Goal: Information Seeking & Learning: Find specific fact

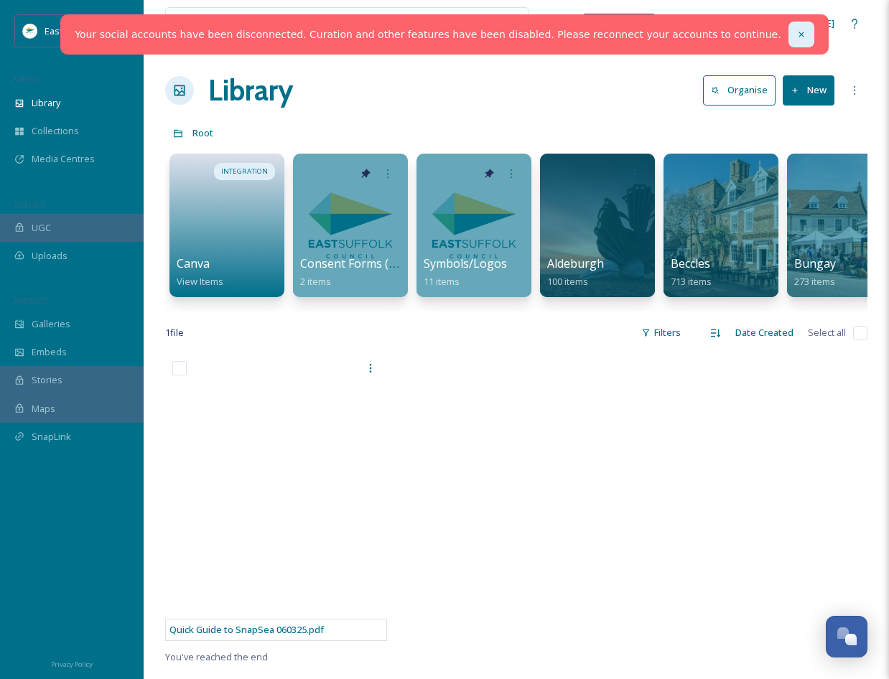
click at [788, 27] on div at bounding box center [801, 35] width 26 height 26
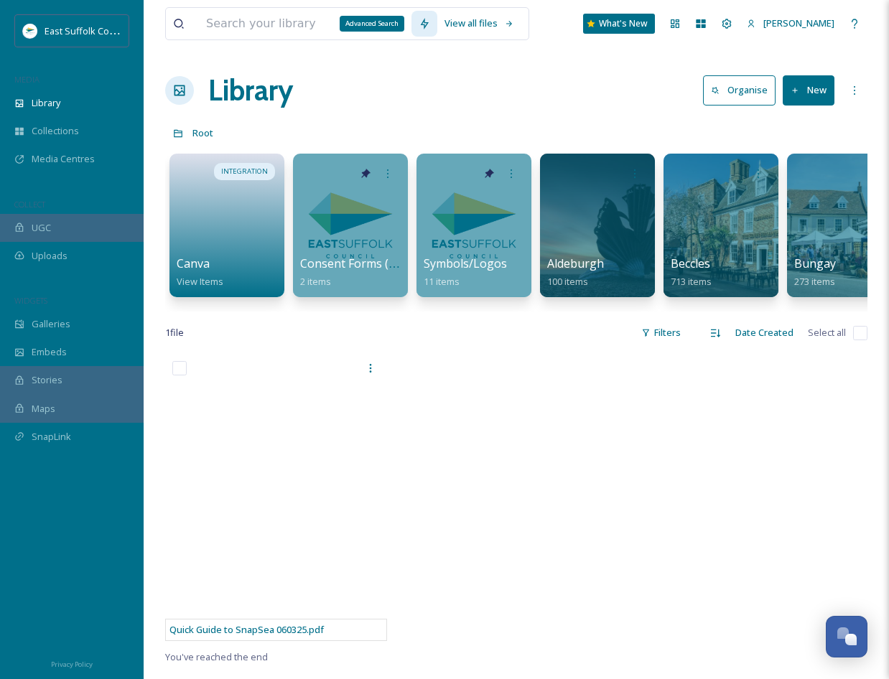
click at [345, 22] on div "Advanced Search" at bounding box center [372, 24] width 65 height 16
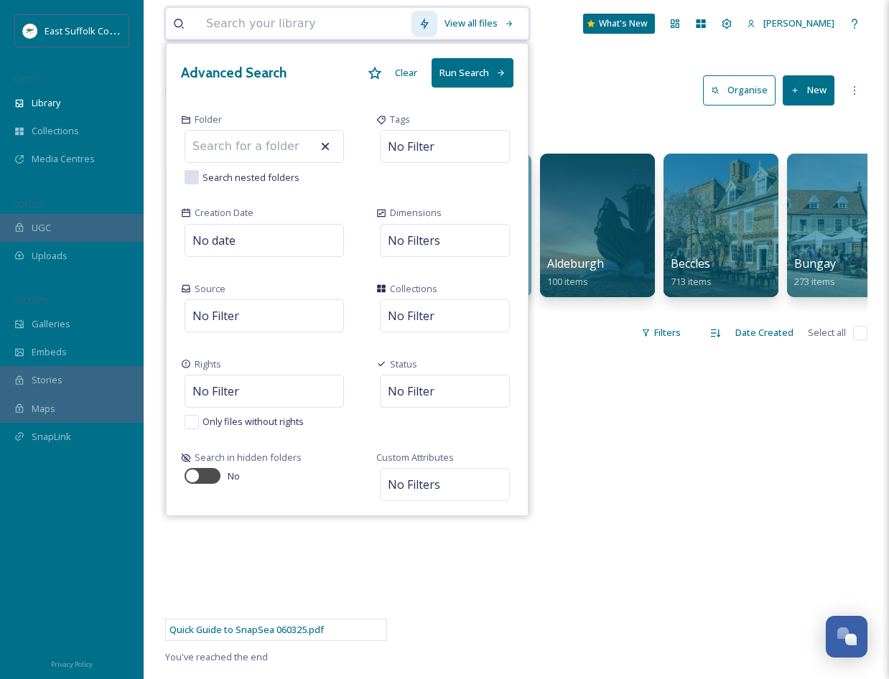
click at [296, 25] on input at bounding box center [305, 24] width 213 height 32
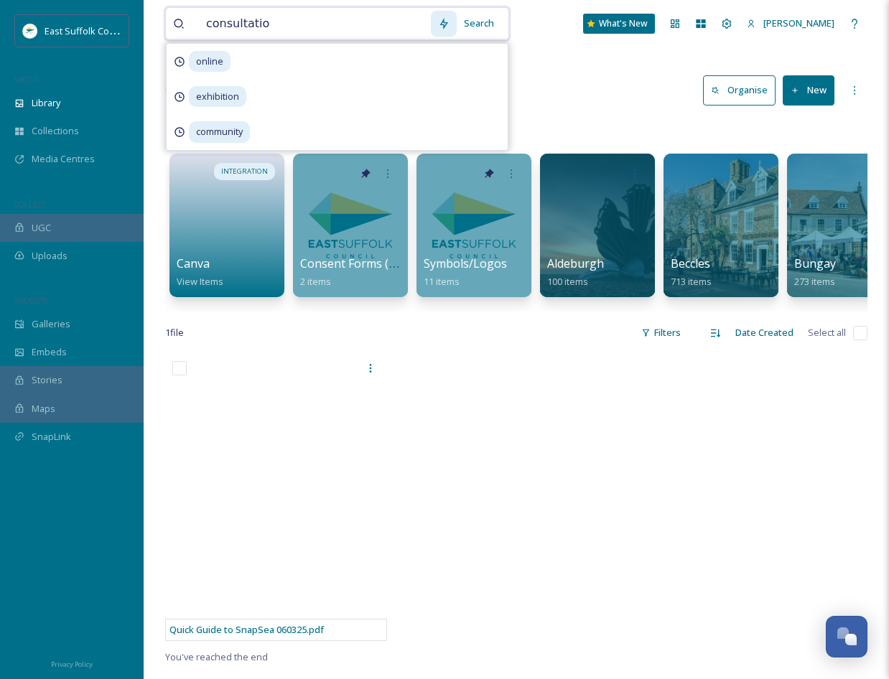
type input "consultation"
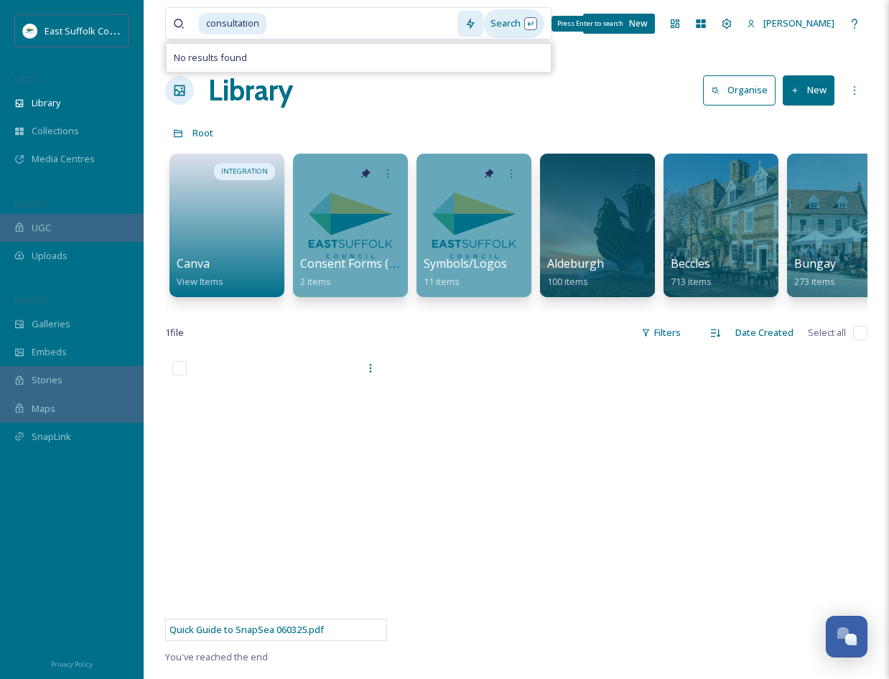
click at [518, 34] on div "Search Press Enter to search" at bounding box center [513, 23] width 61 height 28
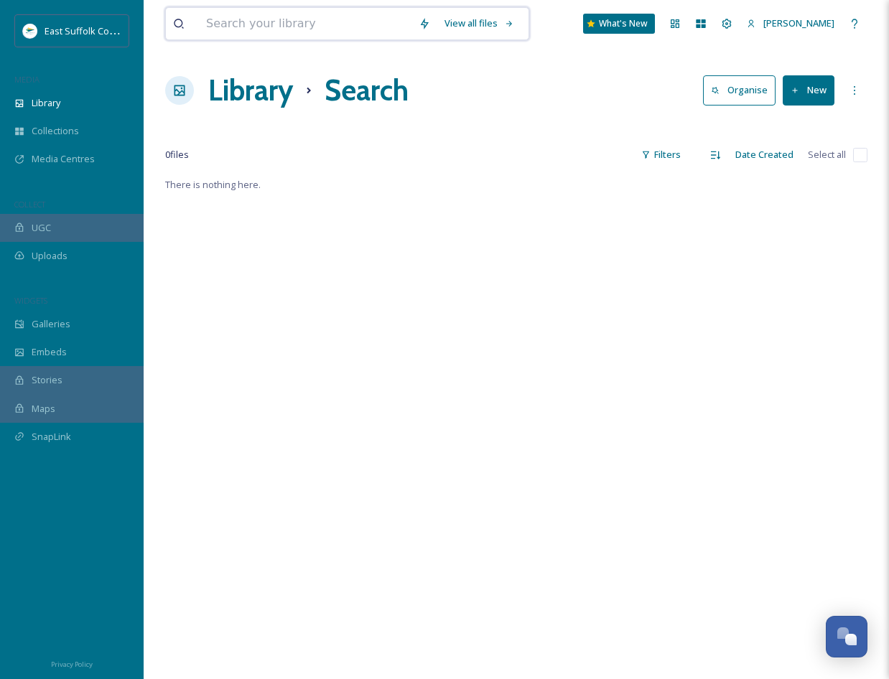
click at [318, 27] on input at bounding box center [305, 24] width 213 height 32
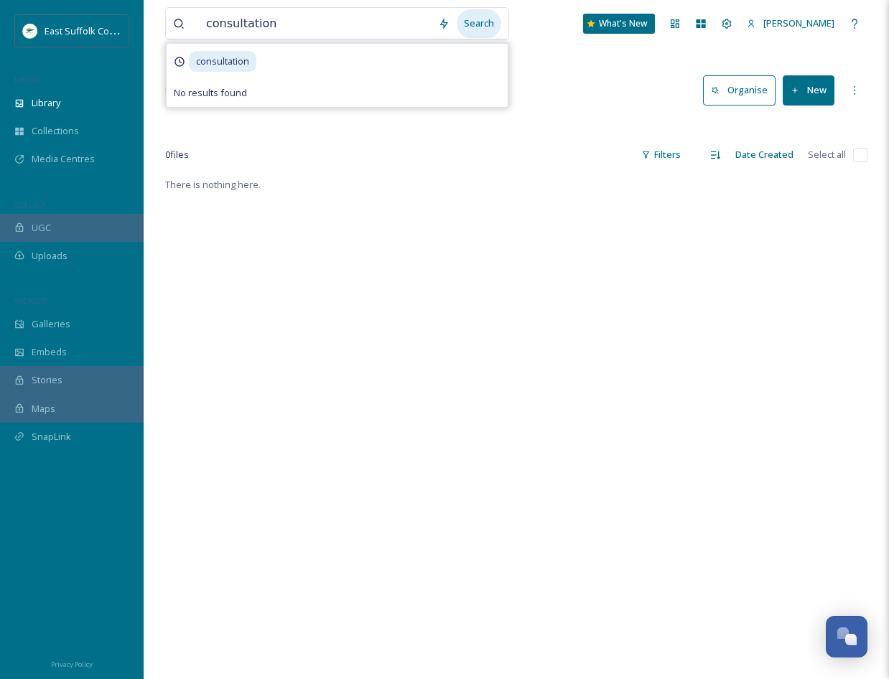
click at [478, 19] on div "Search" at bounding box center [479, 23] width 45 height 28
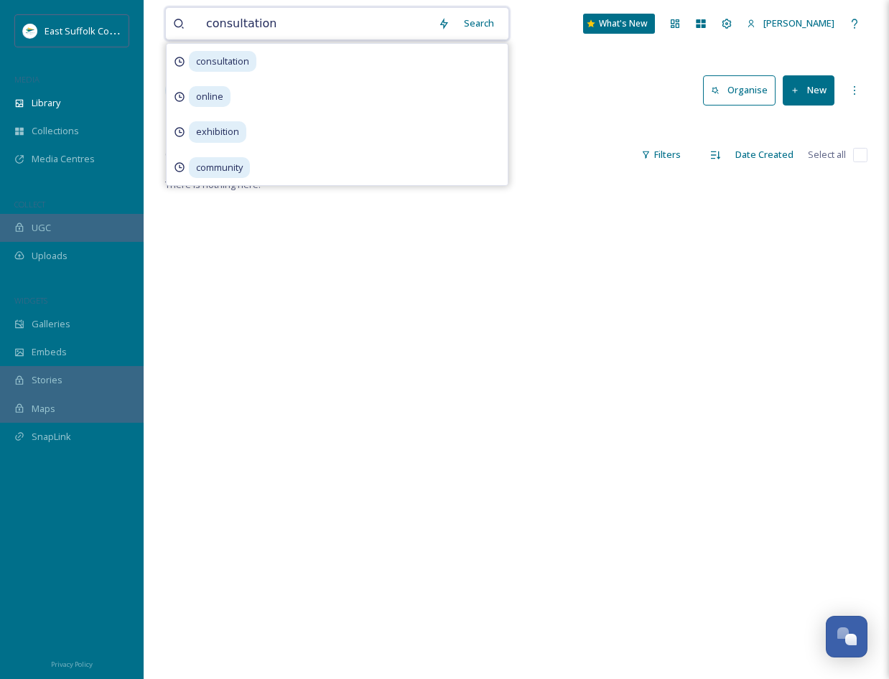
click at [323, 24] on input "consultation" at bounding box center [315, 24] width 232 height 32
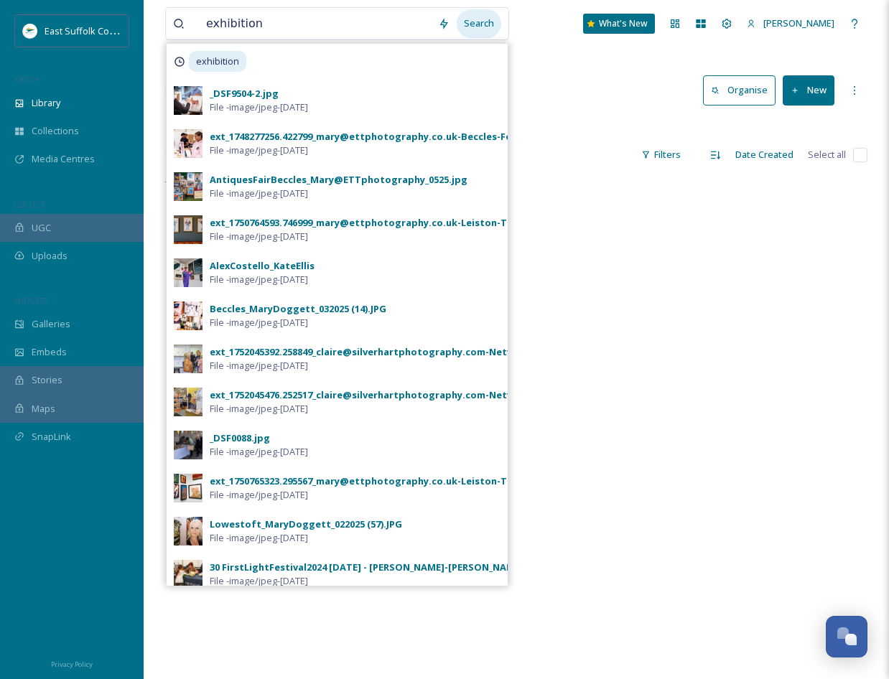
click at [475, 28] on div "Search" at bounding box center [479, 23] width 45 height 28
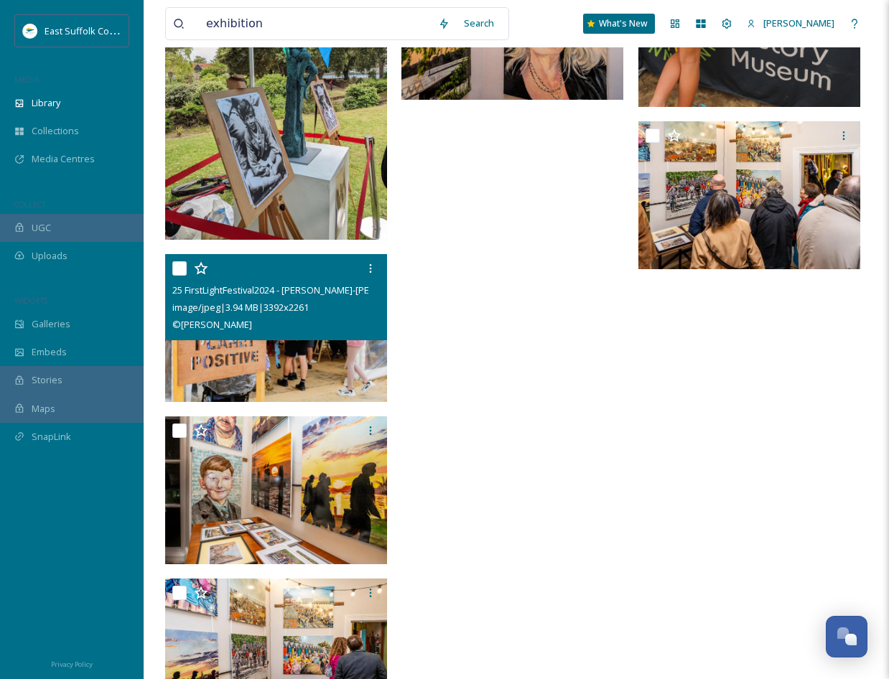
scroll to position [2398, 0]
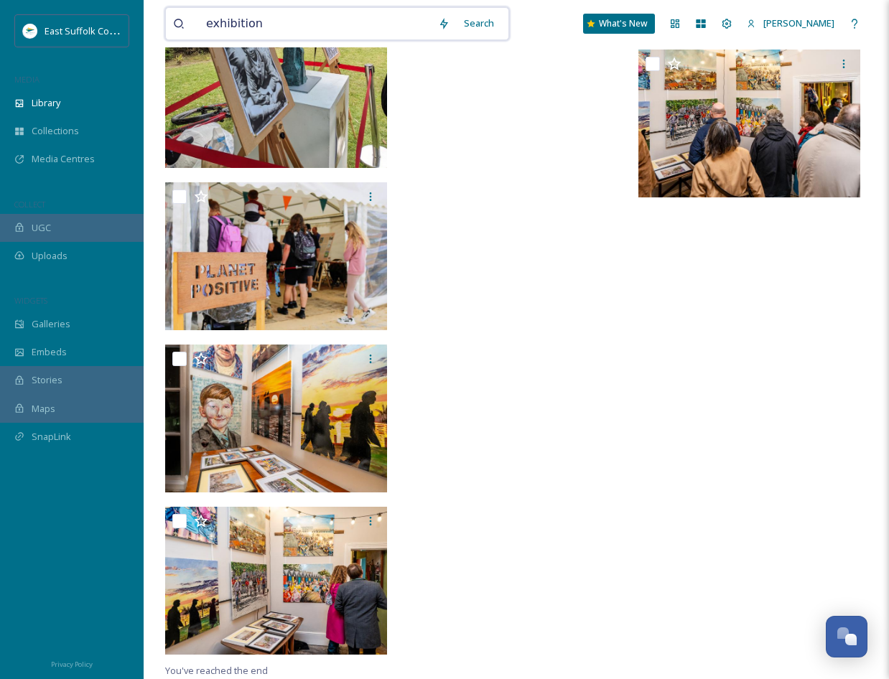
click at [320, 29] on input "exhibition" at bounding box center [315, 24] width 232 height 32
type input "listen"
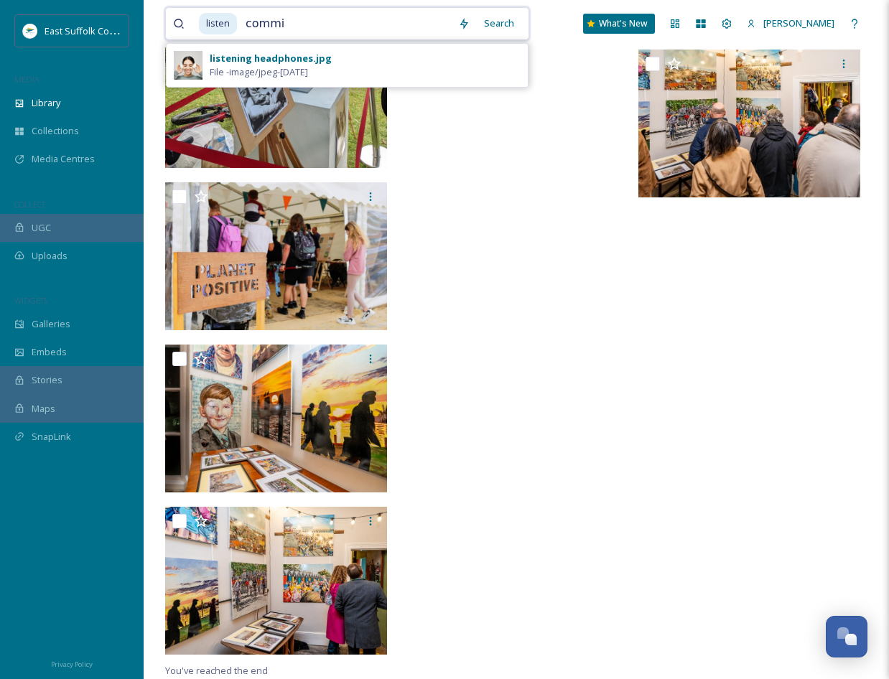
type input "commin"
type input "l"
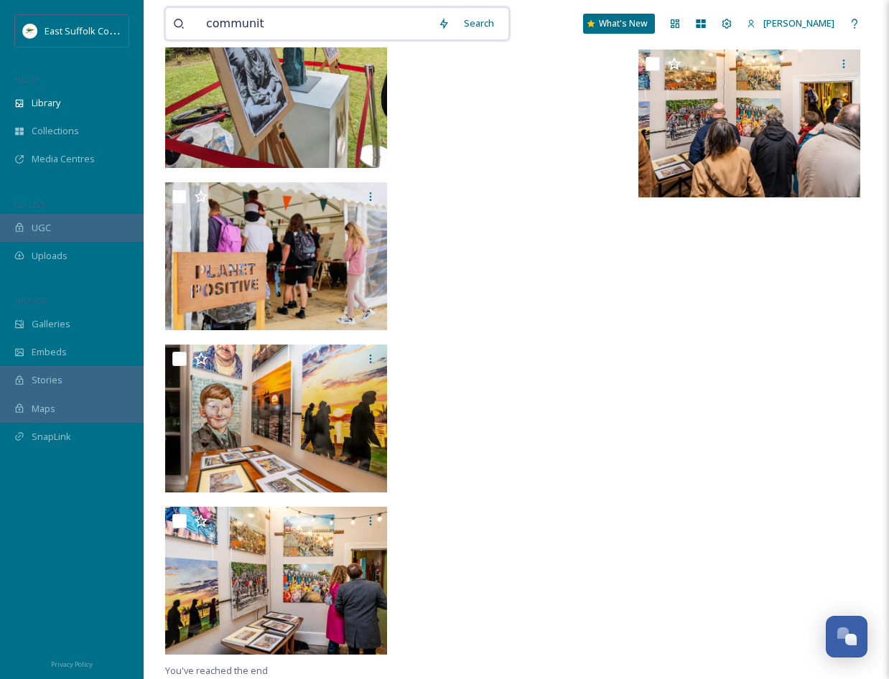
type input "community"
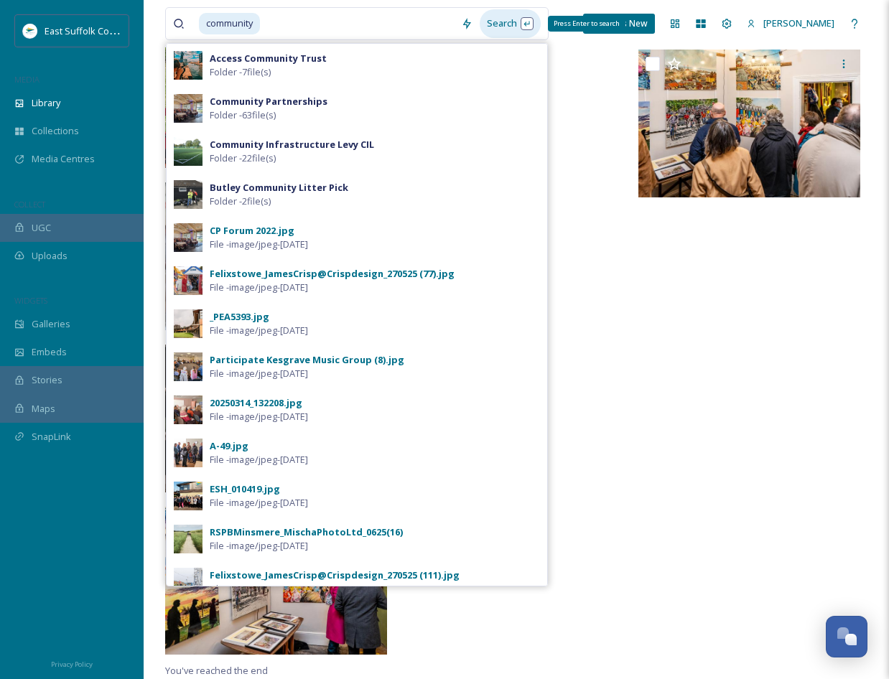
click at [500, 24] on div "Search Press Enter to search" at bounding box center [510, 23] width 61 height 28
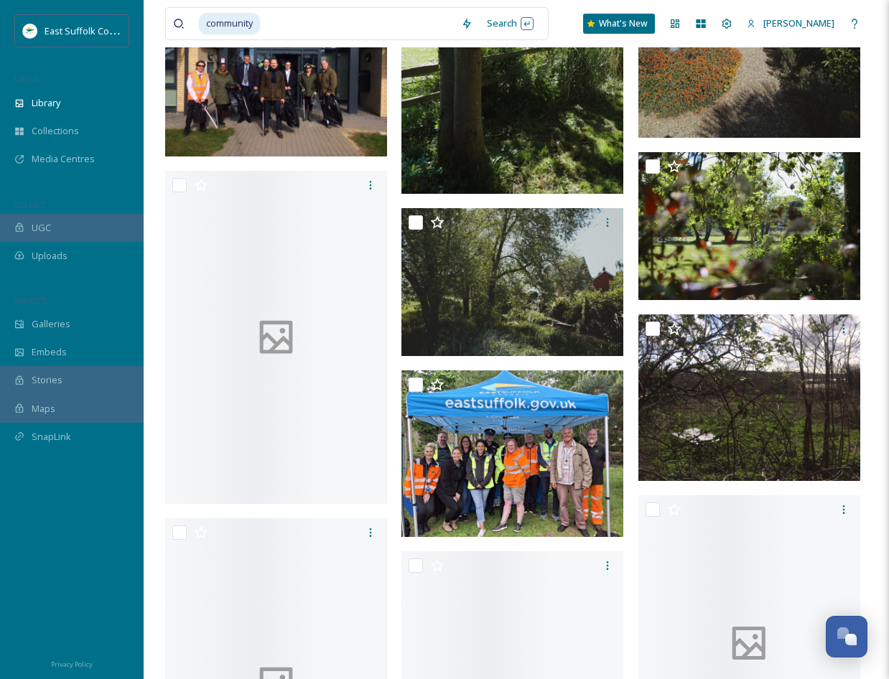
scroll to position [4092, 0]
